Goal: Task Accomplishment & Management: Use online tool/utility

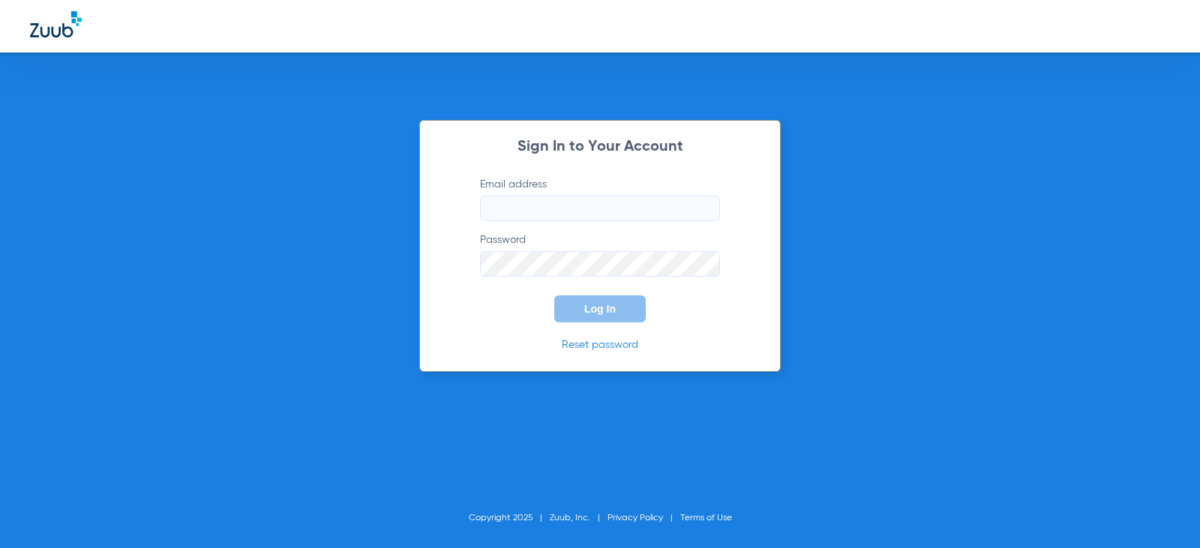
click at [522, 205] on input "Email address" at bounding box center [600, 209] width 240 height 26
click at [565, 209] on input "[DOMAIN_NAME]" at bounding box center [600, 209] width 240 height 26
click at [603, 299] on button "Log In" at bounding box center [600, 309] width 92 height 27
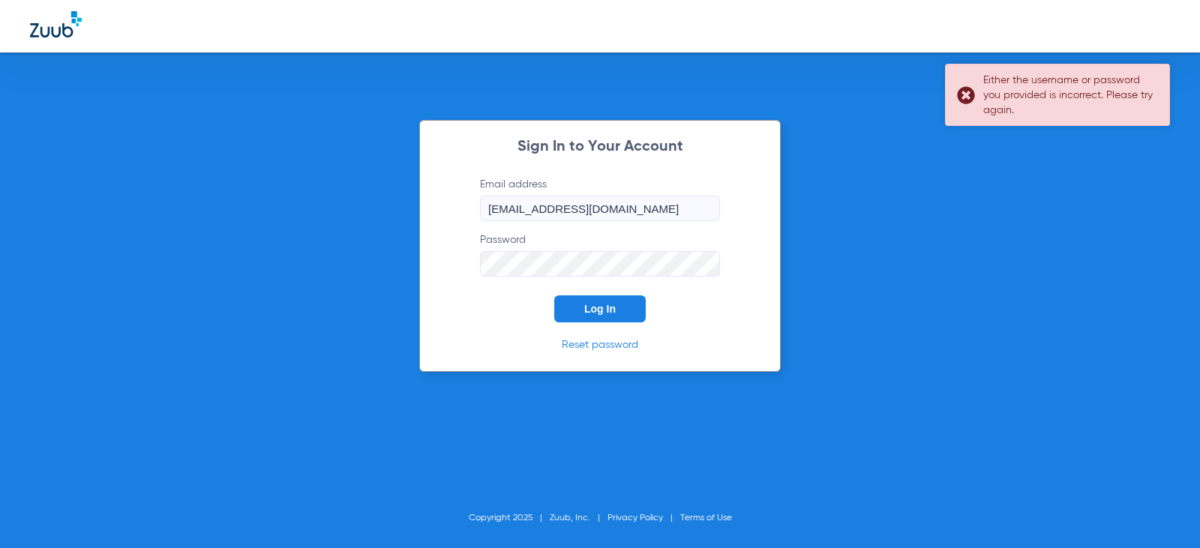
click at [974, 92] on div "Either the username or password you provided is incorrect. Please try again." at bounding box center [1057, 95] width 225 height 62
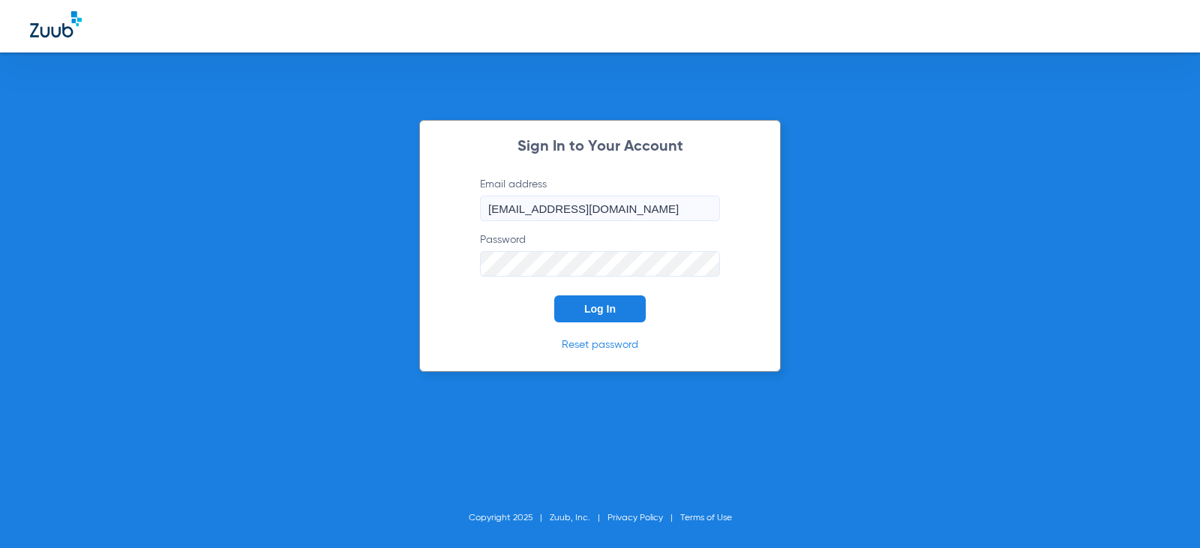
click at [605, 312] on span "Log In" at bounding box center [600, 309] width 32 height 12
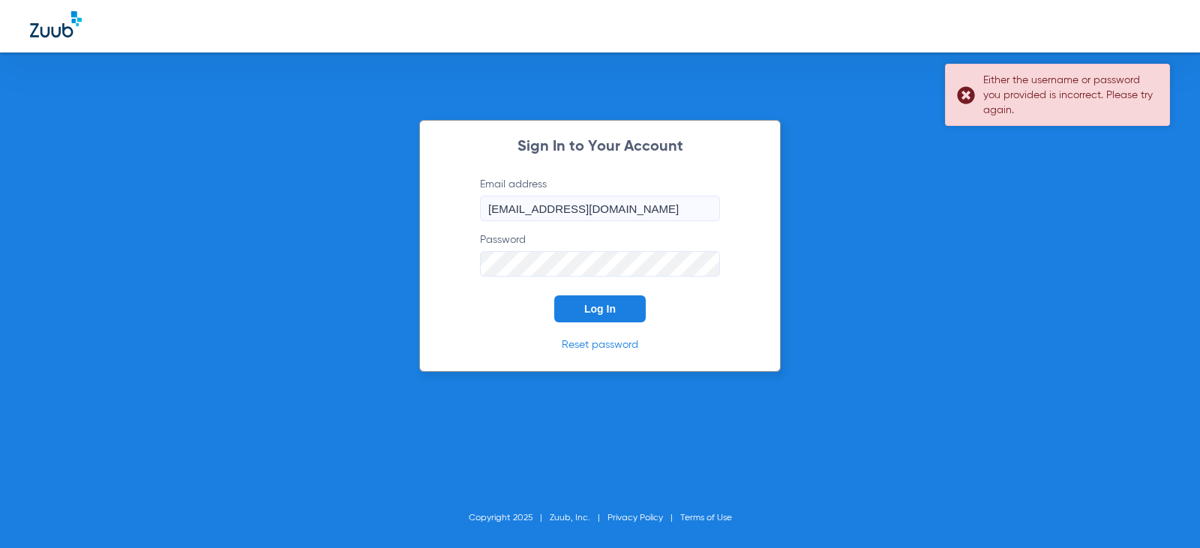
click at [965, 94] on div "Either the username or password you provided is incorrect. Please try again." at bounding box center [1057, 95] width 225 height 62
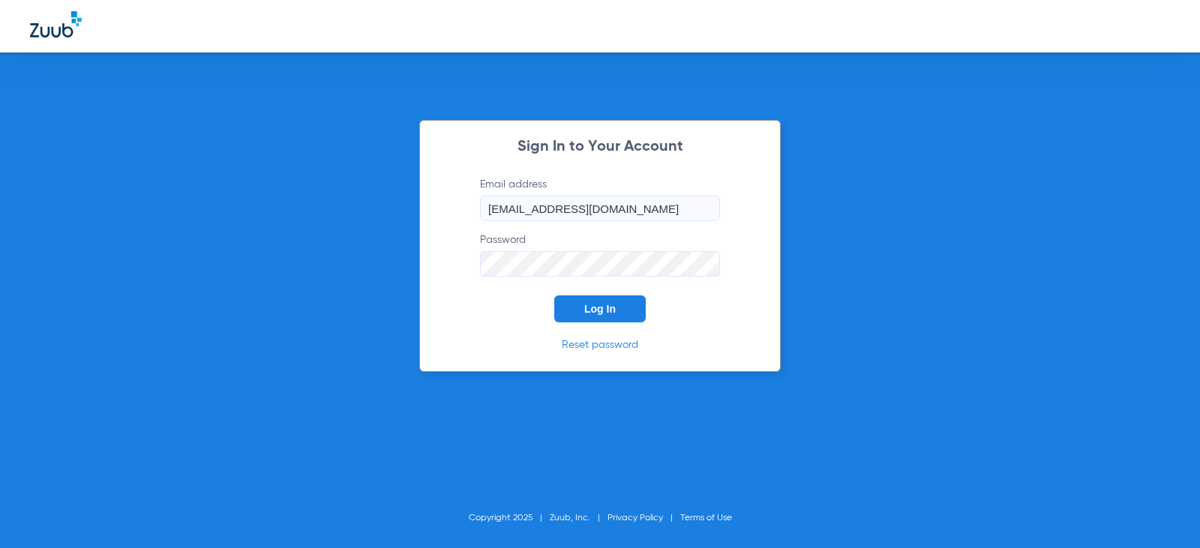
click at [453, 267] on div "Sign In to Your Account Email address [EMAIL_ADDRESS][DOMAIN_NAME] Password Log…" at bounding box center [600, 246] width 362 height 252
click at [596, 309] on span "Log In" at bounding box center [600, 309] width 32 height 12
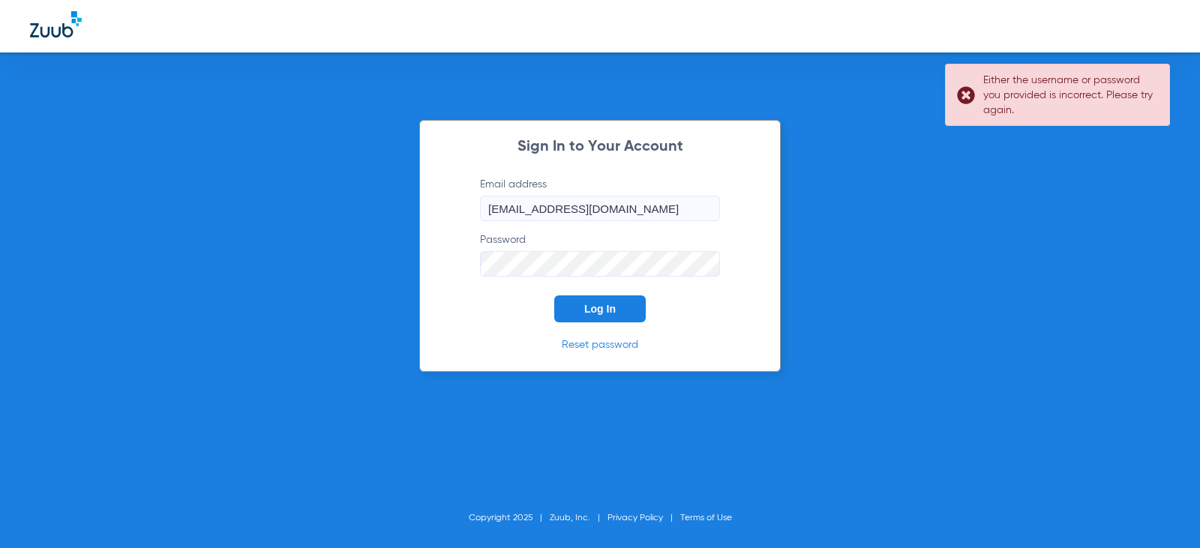
click at [707, 211] on input "[EMAIL_ADDRESS][DOMAIN_NAME]" at bounding box center [600, 209] width 240 height 26
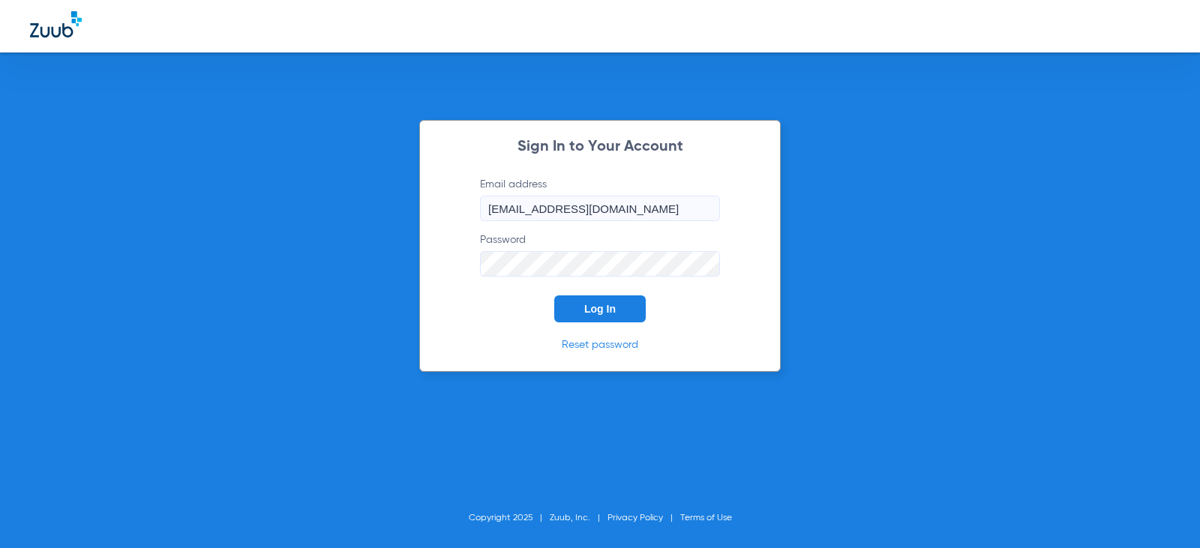
click at [711, 207] on input "[EMAIL_ADDRESS][DOMAIN_NAME]" at bounding box center [600, 209] width 240 height 26
drag, startPoint x: 588, startPoint y: 209, endPoint x: 563, endPoint y: 209, distance: 24.8
click at [563, 209] on input "[EMAIL_ADDRESS][DOMAIN_NAME]" at bounding box center [600, 209] width 240 height 26
type input "[EMAIL_ADDRESS][DOMAIN_NAME]"
click at [614, 314] on span "Log In" at bounding box center [600, 309] width 32 height 12
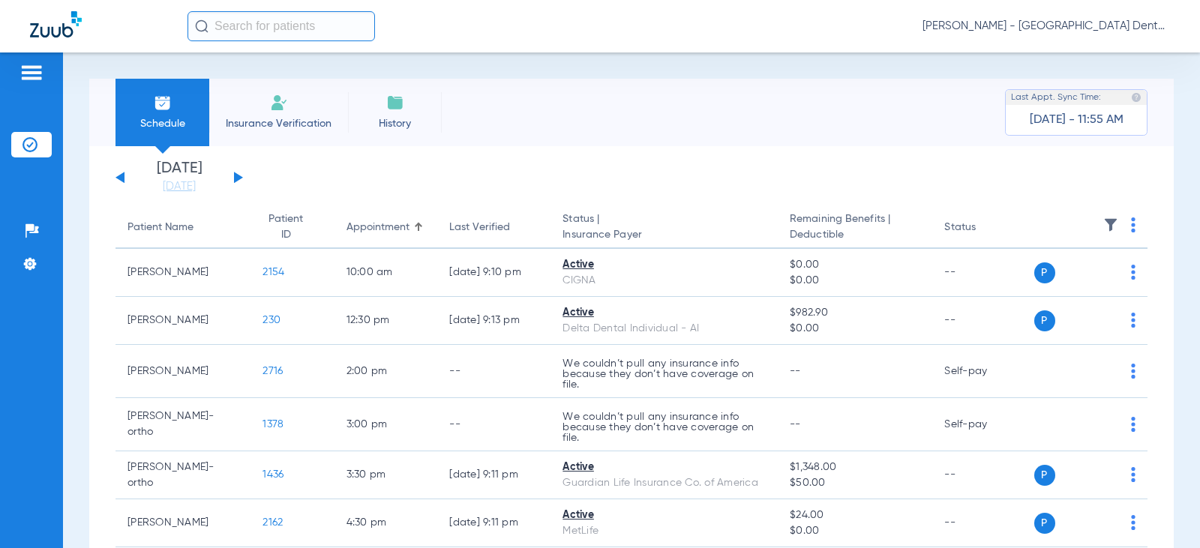
click at [237, 178] on button at bounding box center [238, 177] width 9 height 11
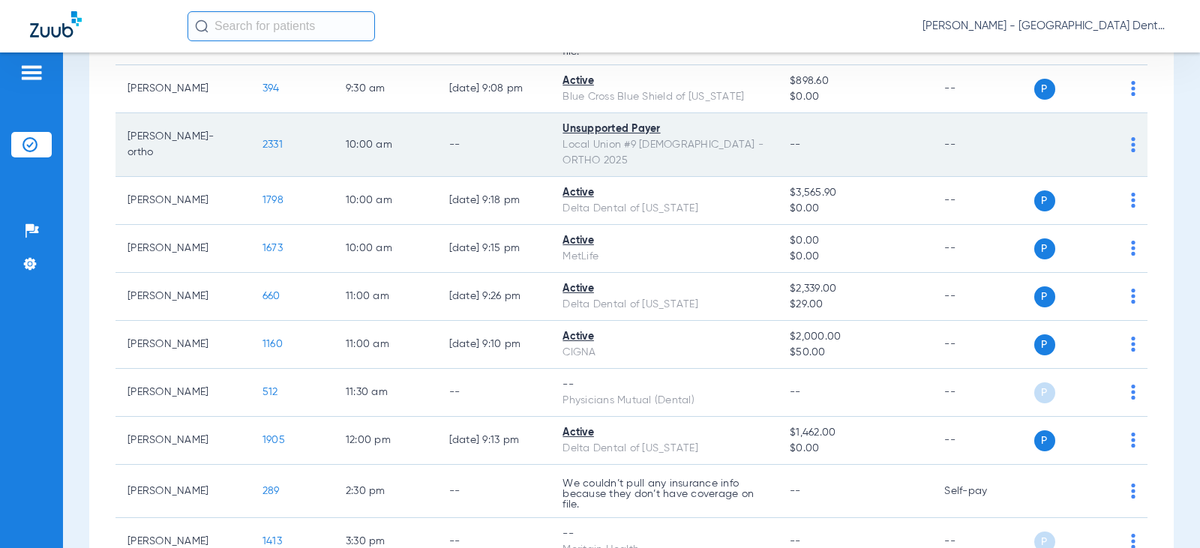
scroll to position [450, 0]
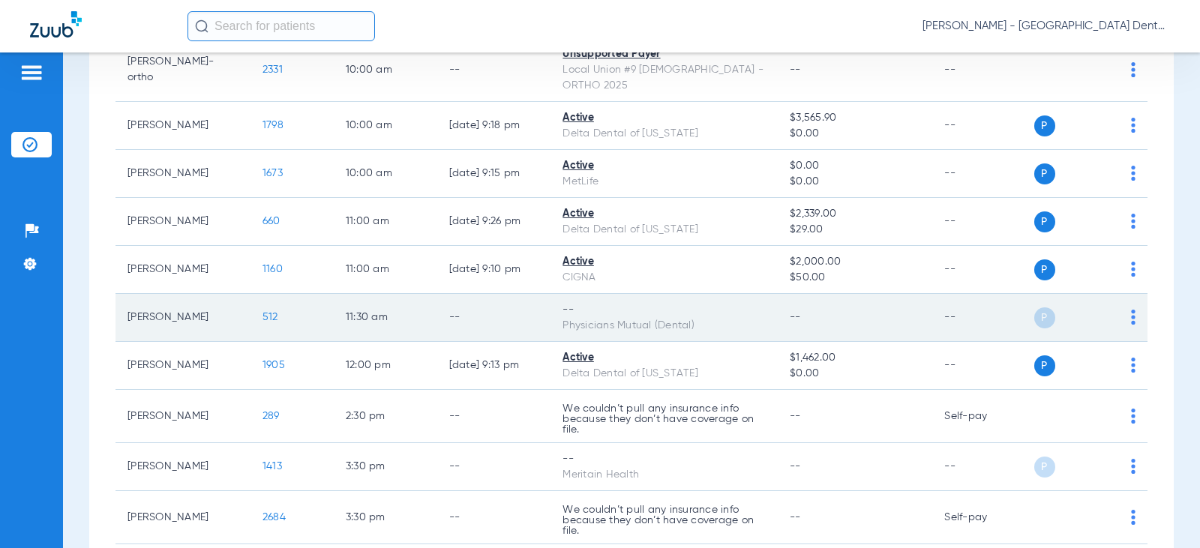
click at [1131, 310] on img at bounding box center [1133, 317] width 5 height 15
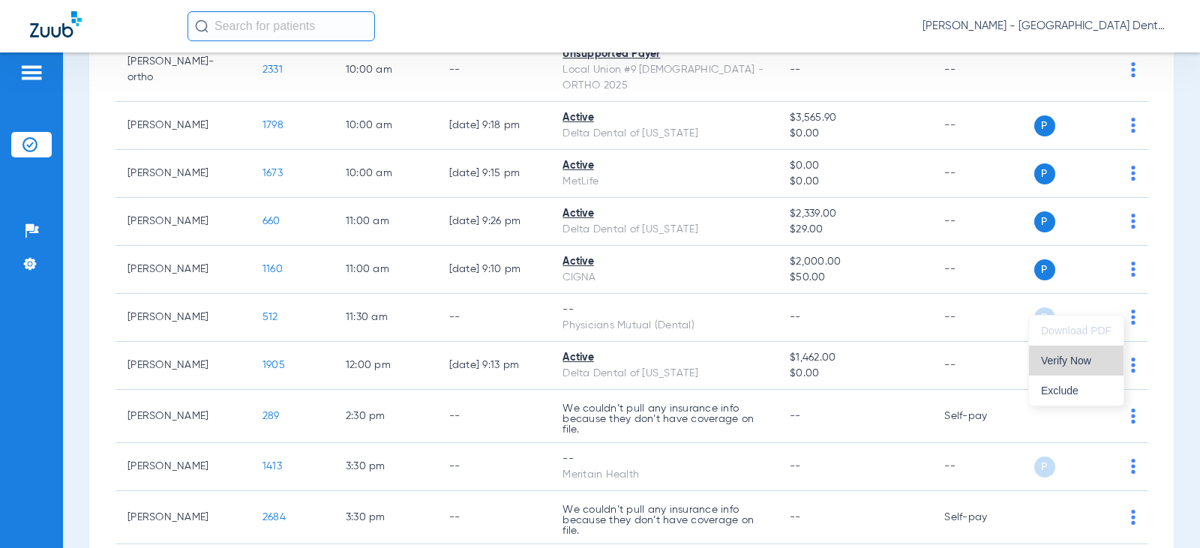
click at [1070, 364] on span "Verify Now" at bounding box center [1076, 361] width 71 height 11
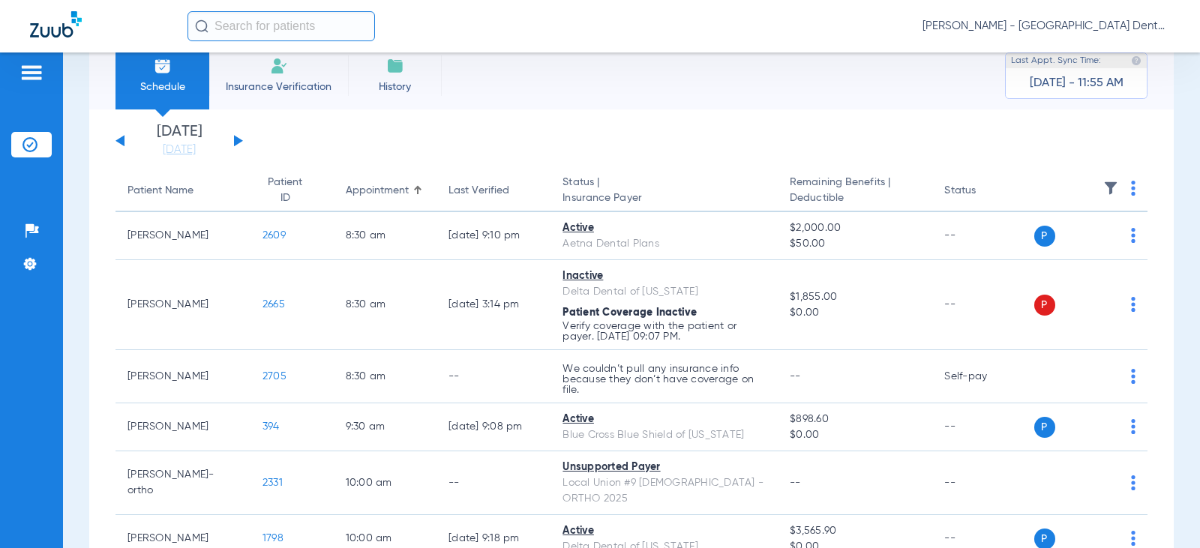
scroll to position [0, 0]
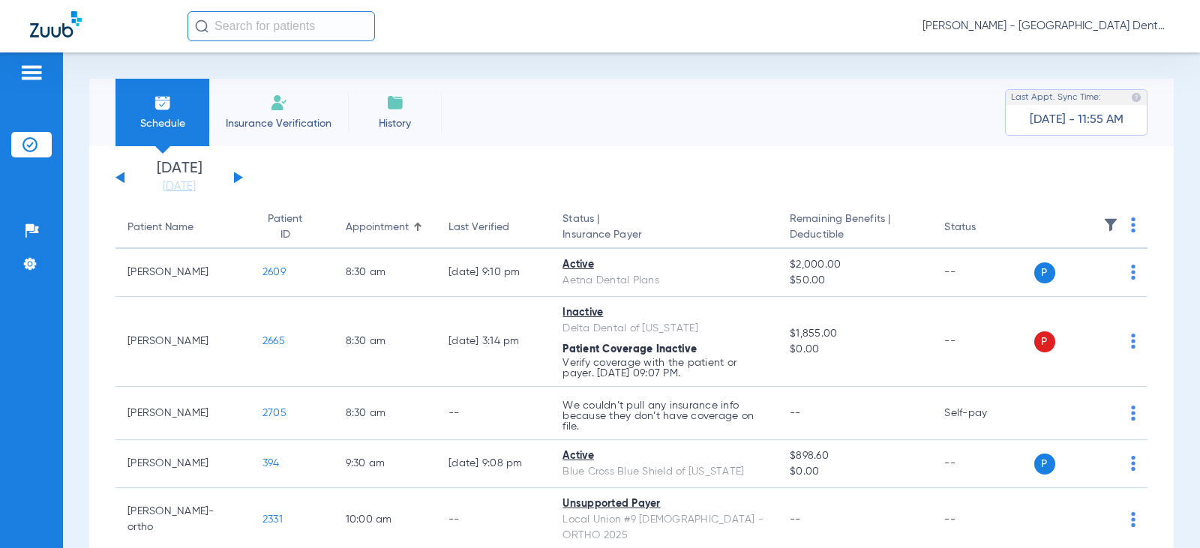
click at [237, 176] on button at bounding box center [238, 177] width 9 height 11
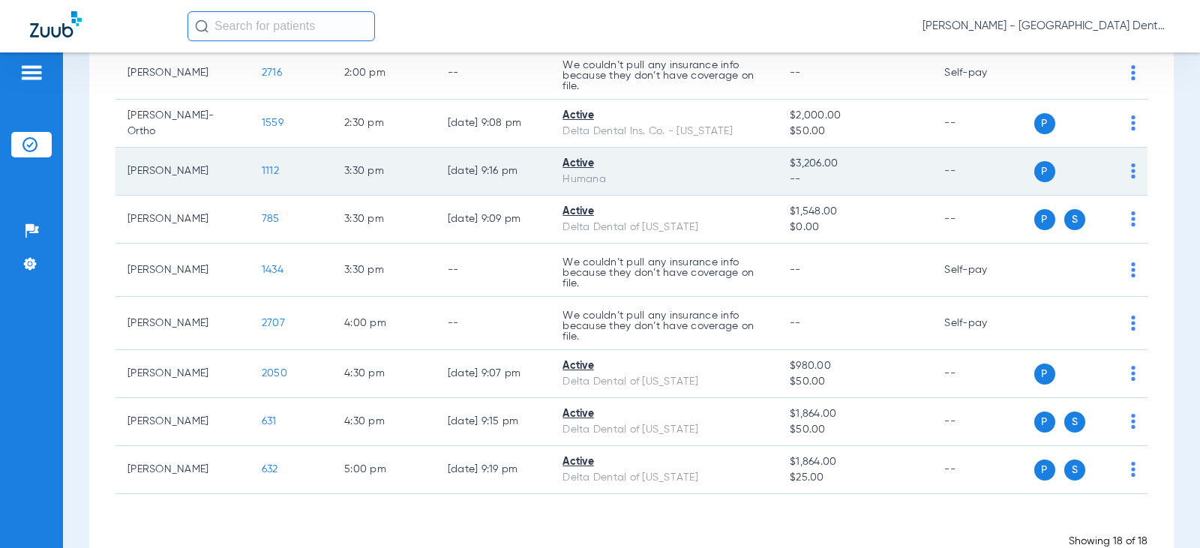
scroll to position [687, 0]
